Goal: Information Seeking & Learning: Learn about a topic

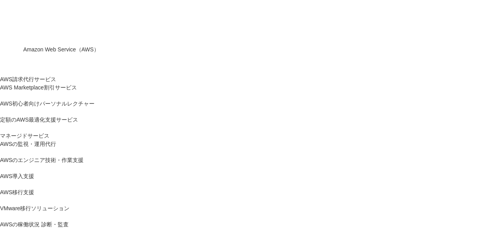
scroll to position [157, 0]
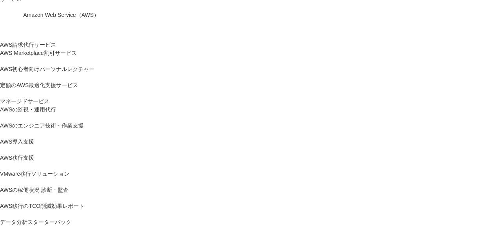
click at [56, 49] on link "AWS請求代行サービス" at bounding box center [28, 45] width 56 height 8
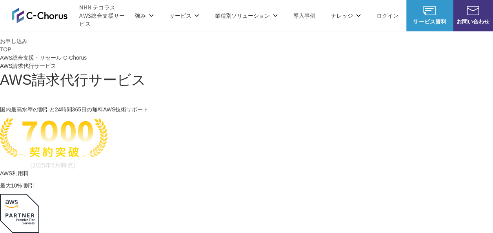
click at [38, 8] on link "請求代行プラン" at bounding box center [19, 4] width 38 height 8
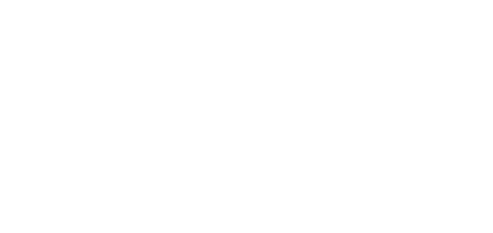
scroll to position [772, 0]
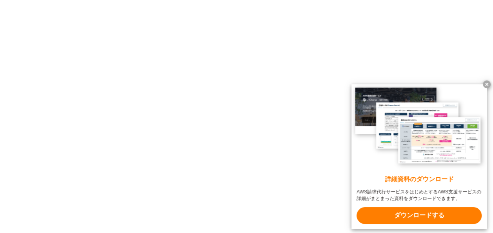
click at [488, 83] on x-t at bounding box center [487, 84] width 8 height 8
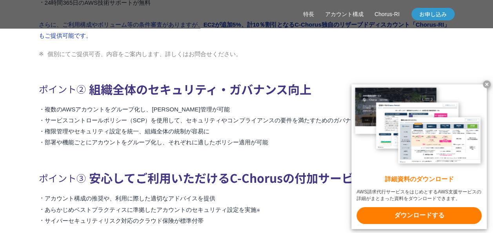
scroll to position [627, 0]
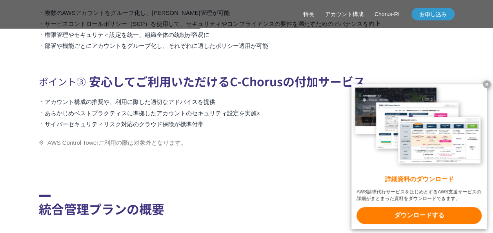
click at [486, 83] on x-t at bounding box center [487, 84] width 8 height 8
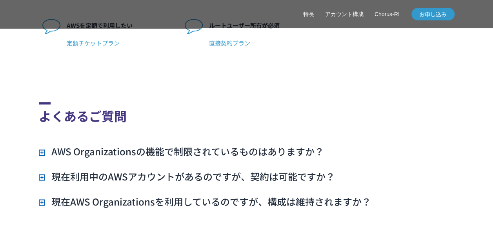
scroll to position [2117, 0]
